Goal: Browse casually

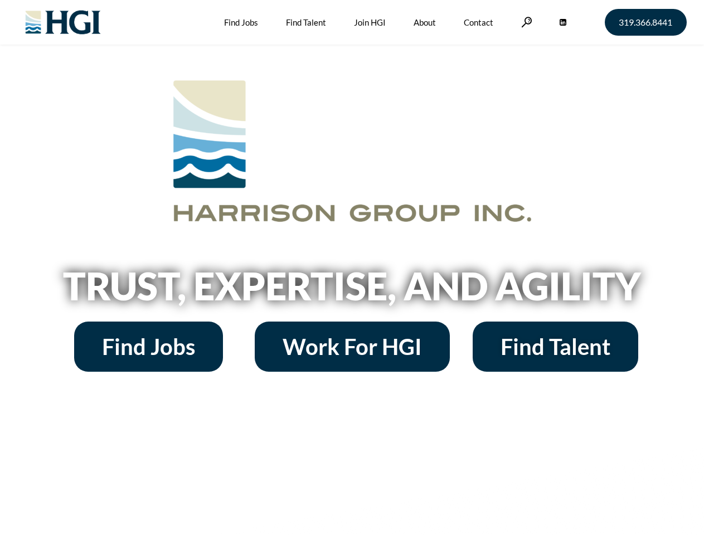
click at [352, 268] on h2 "Trust, Expertise, and Agility" at bounding box center [353, 286] width 636 height 38
click at [525, 22] on link at bounding box center [527, 22] width 11 height 11
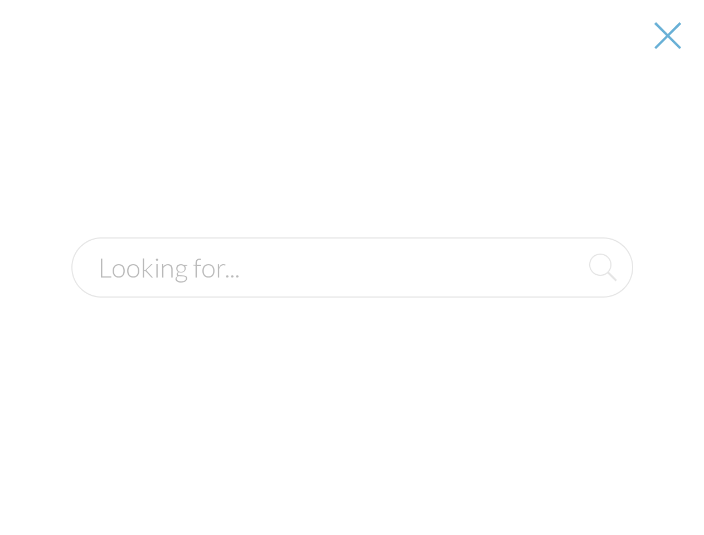
click at [352, 290] on h2 "Trust, Expertise, and Agility" at bounding box center [353, 286] width 636 height 38
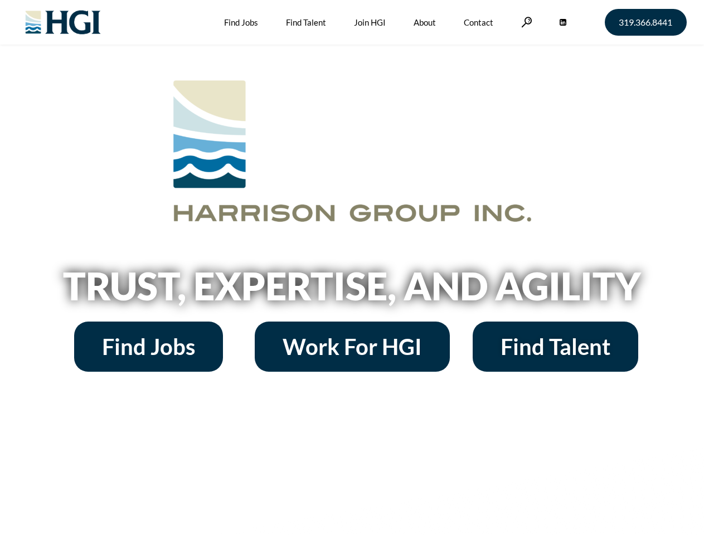
click at [352, 268] on h2 "Trust, Expertise, and Agility" at bounding box center [353, 286] width 636 height 38
click at [525, 22] on link at bounding box center [527, 22] width 11 height 11
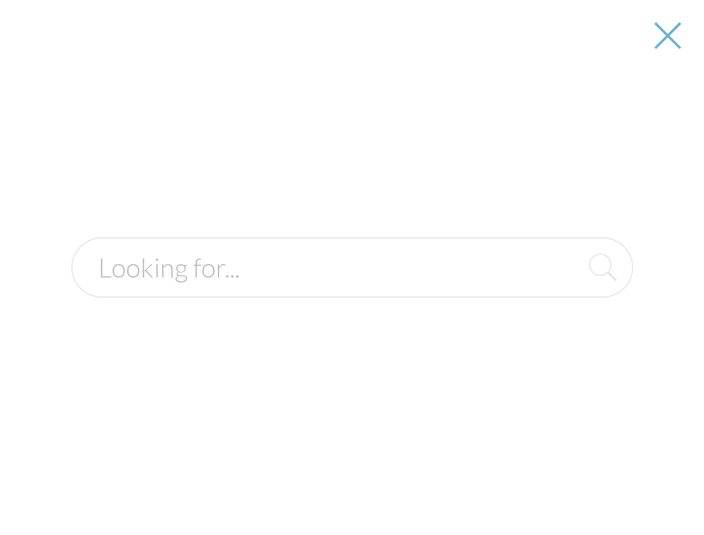
click at [352, 290] on div at bounding box center [352, 267] width 703 height 535
